Goal: Check status: Check status

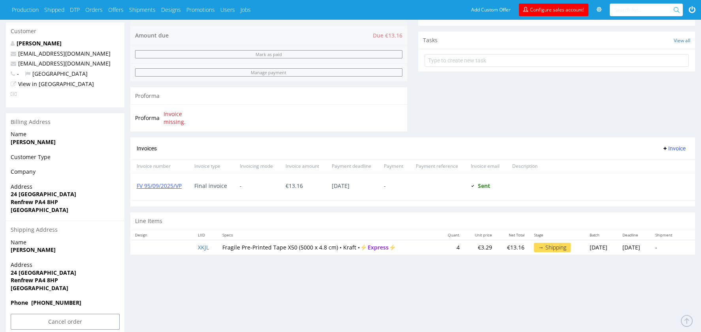
scroll to position [284, 0]
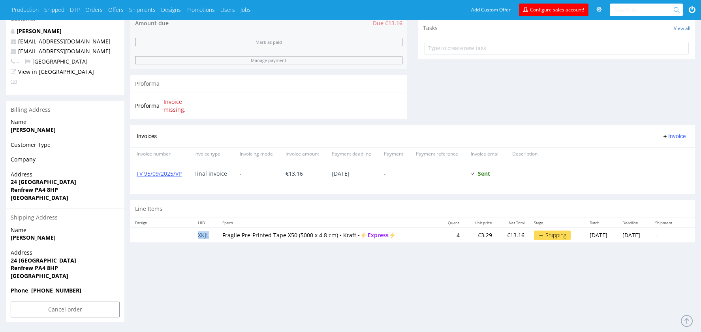
click at [204, 233] on link "XKJL" at bounding box center [203, 235] width 11 height 8
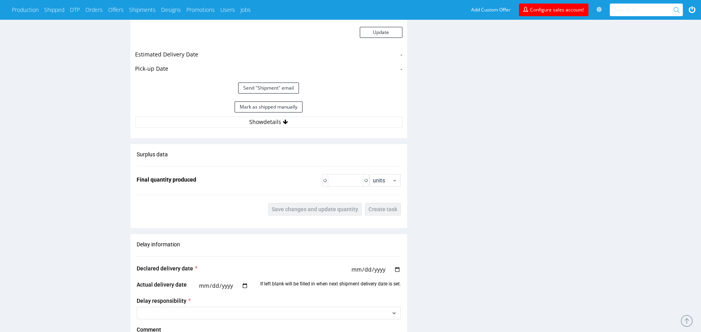
scroll to position [742, 0]
click at [286, 118] on icon at bounding box center [285, 121] width 5 height 6
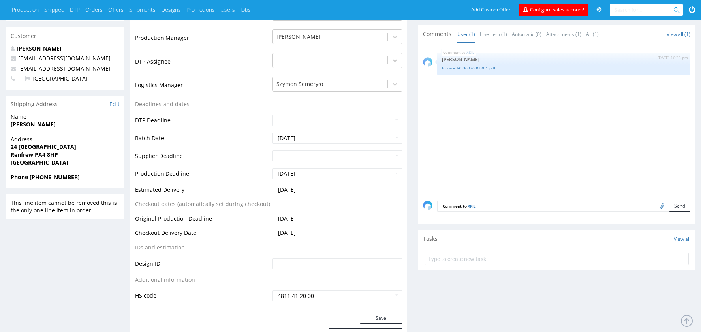
scroll to position [0, 0]
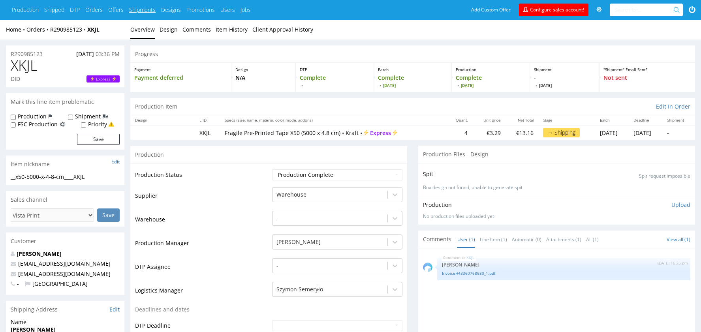
click at [154, 11] on link "Shipments" at bounding box center [142, 10] width 26 height 8
click at [154, 8] on link "Shipments" at bounding box center [142, 10] width 26 height 8
click at [630, 13] on input "text" at bounding box center [644, 10] width 60 height 13
paste input "1Z5A15806891260443"
type input "1Z5A15806891260443"
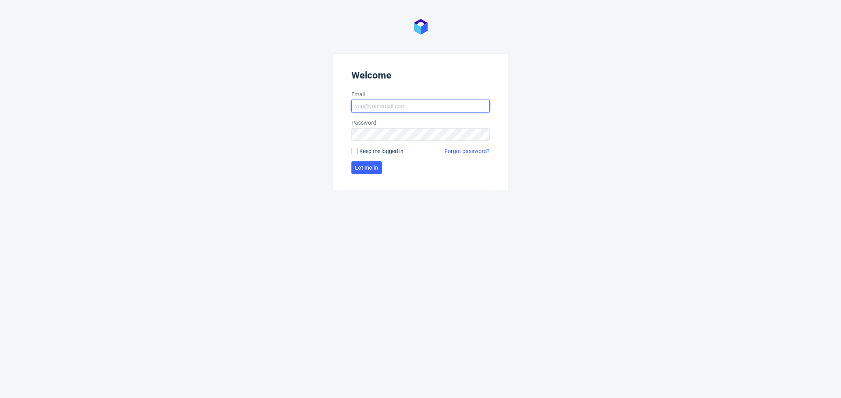
click at [390, 109] on input "Email" at bounding box center [420, 106] width 138 height 13
type input "katarzyna.drabczyk@packhelp.com"
click button "Let me in" at bounding box center [366, 168] width 30 height 13
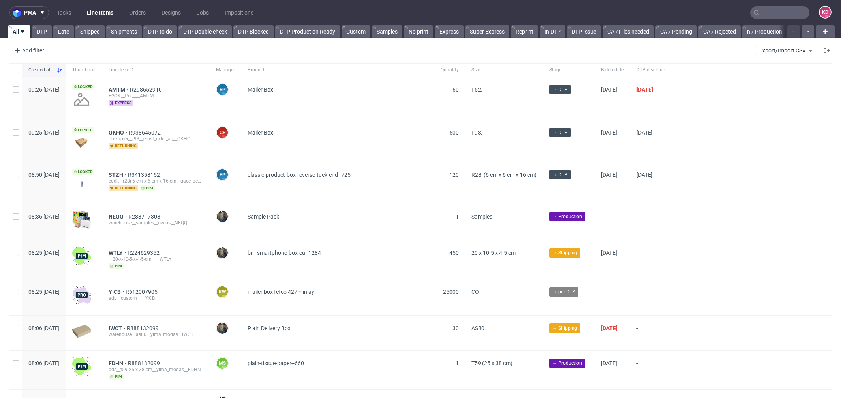
click at [764, 9] on input "text" at bounding box center [779, 12] width 59 height 13
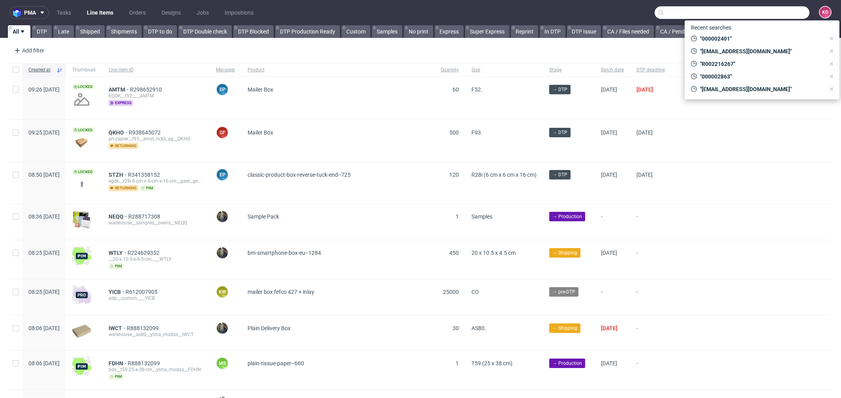
paste input "1Z5A15806891260443"
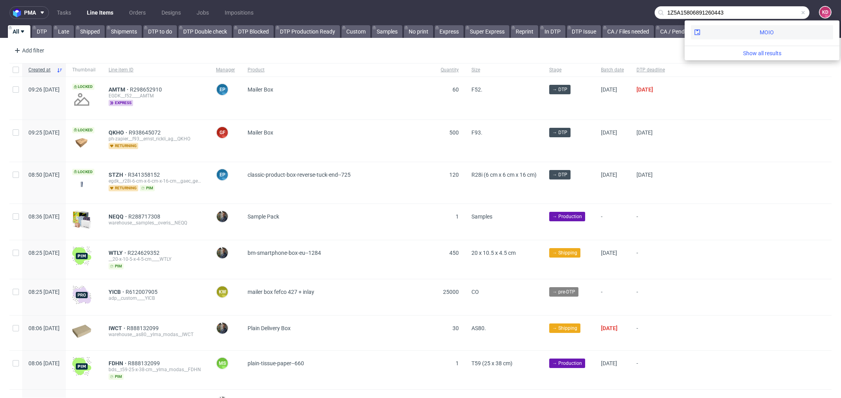
type input "1Z5A15806891260443"
click at [732, 33] on div "MOIO" at bounding box center [762, 32] width 142 height 14
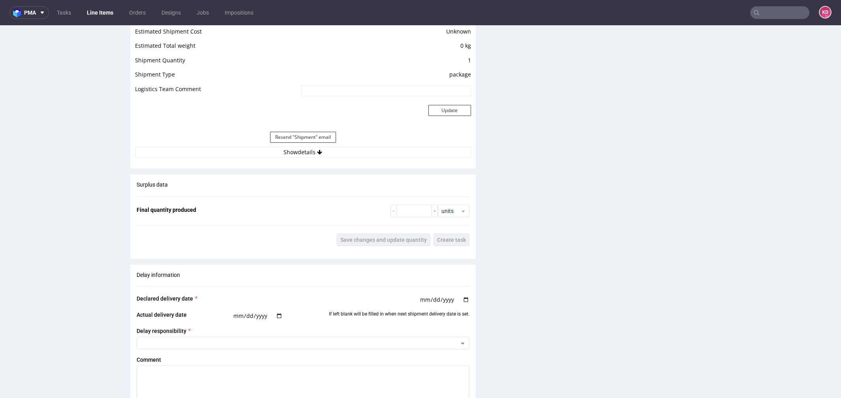
scroll to position [663, 0]
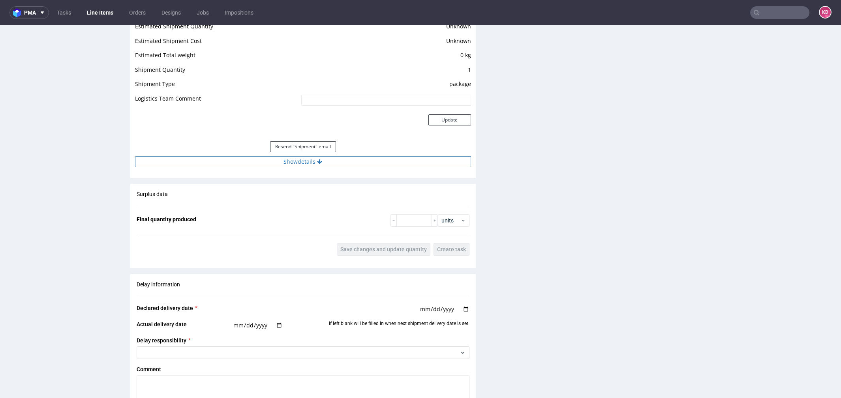
click at [319, 156] on button "Show details" at bounding box center [303, 161] width 336 height 11
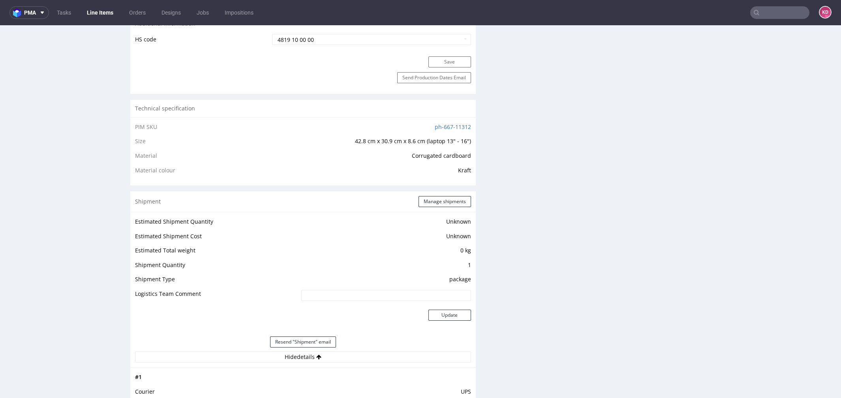
scroll to position [0, 0]
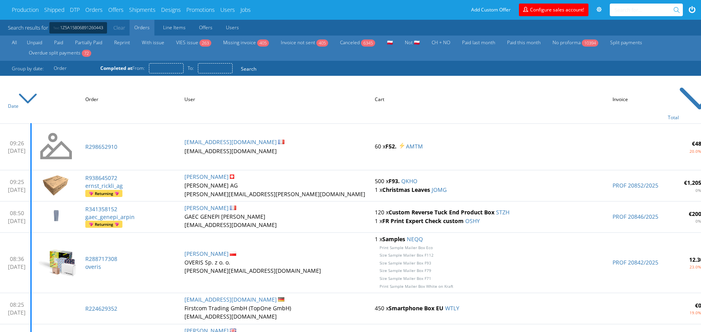
click at [633, 11] on input "text" at bounding box center [644, 10] width 60 height 13
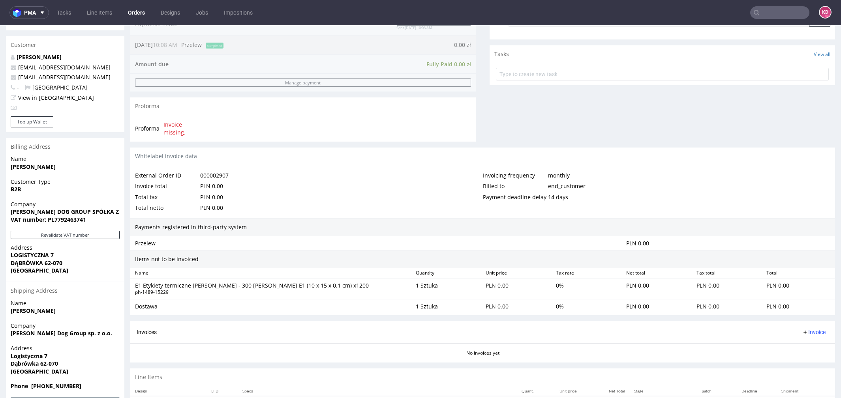
scroll to position [250, 0]
